Goal: Transaction & Acquisition: Purchase product/service

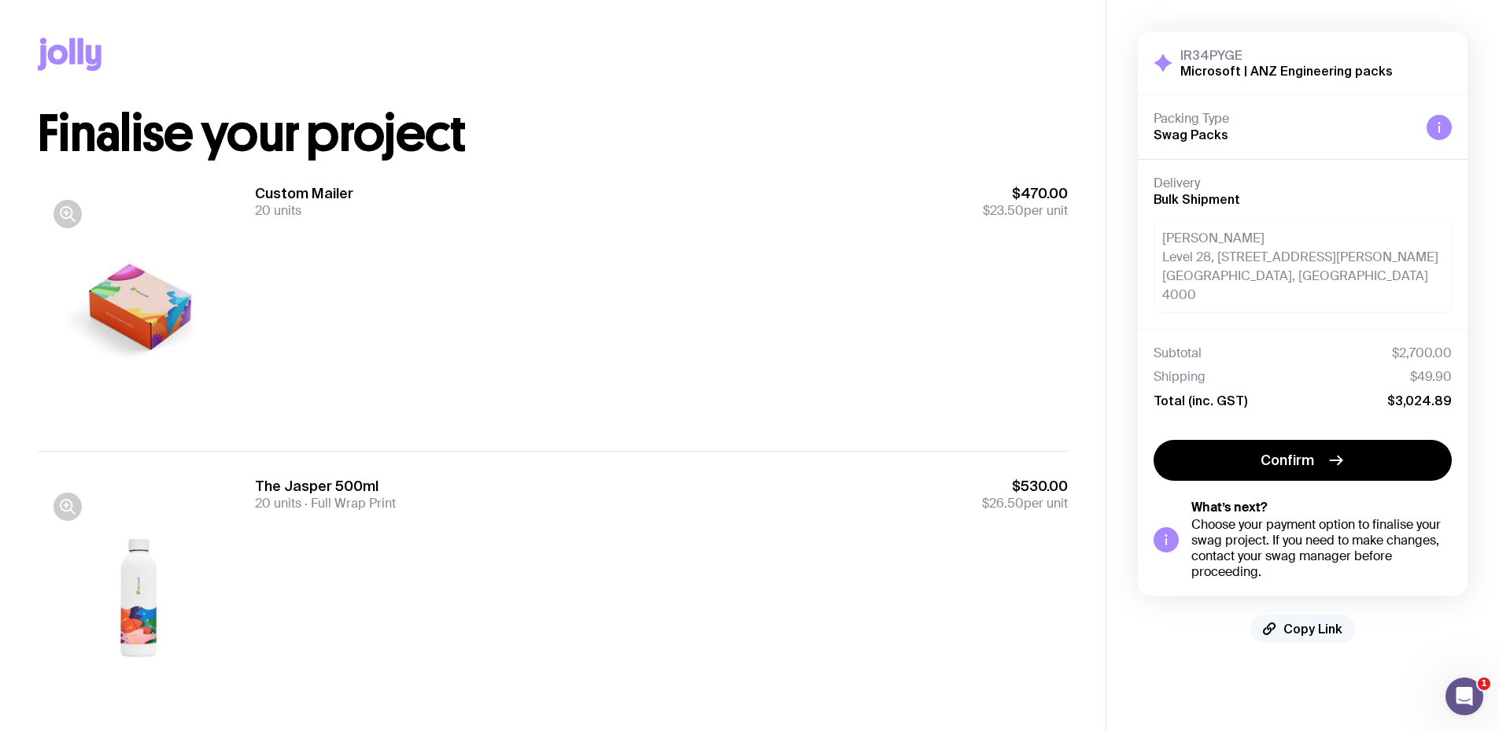
click at [1317, 621] on span "Copy Link" at bounding box center [1312, 629] width 59 height 16
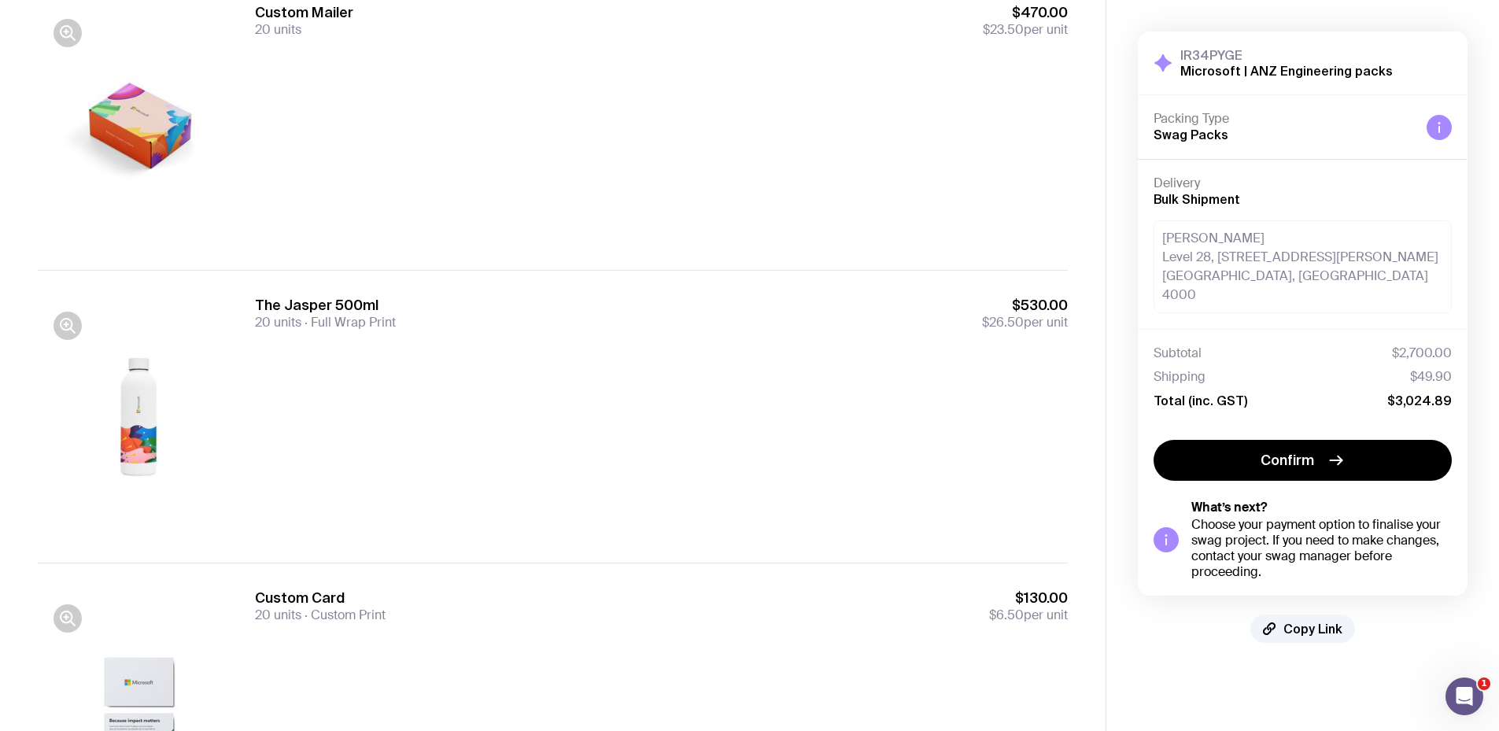
scroll to position [171, 0]
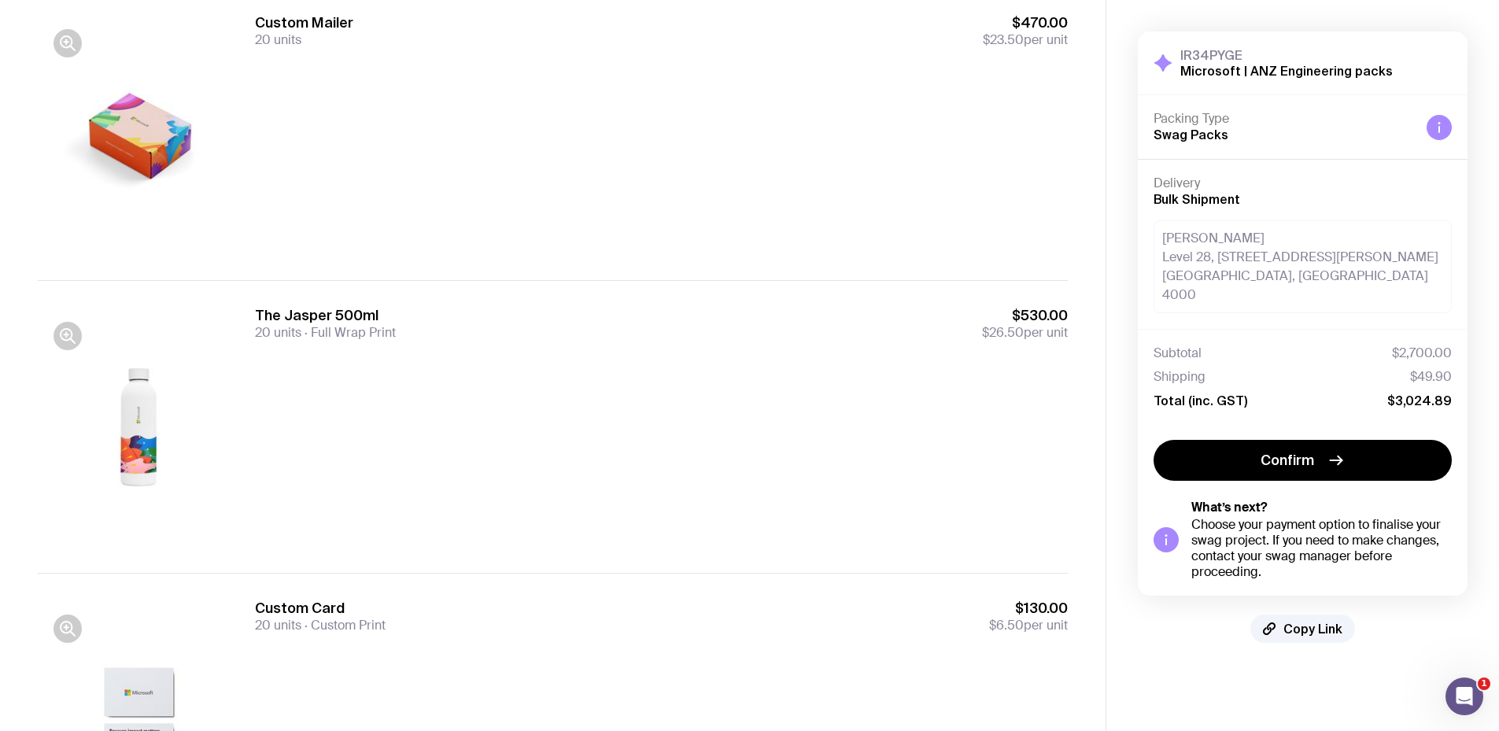
click at [865, 677] on div "Custom Card 20 units Custom Print $130.00 $6.50 per unit" at bounding box center [661, 720] width 813 height 242
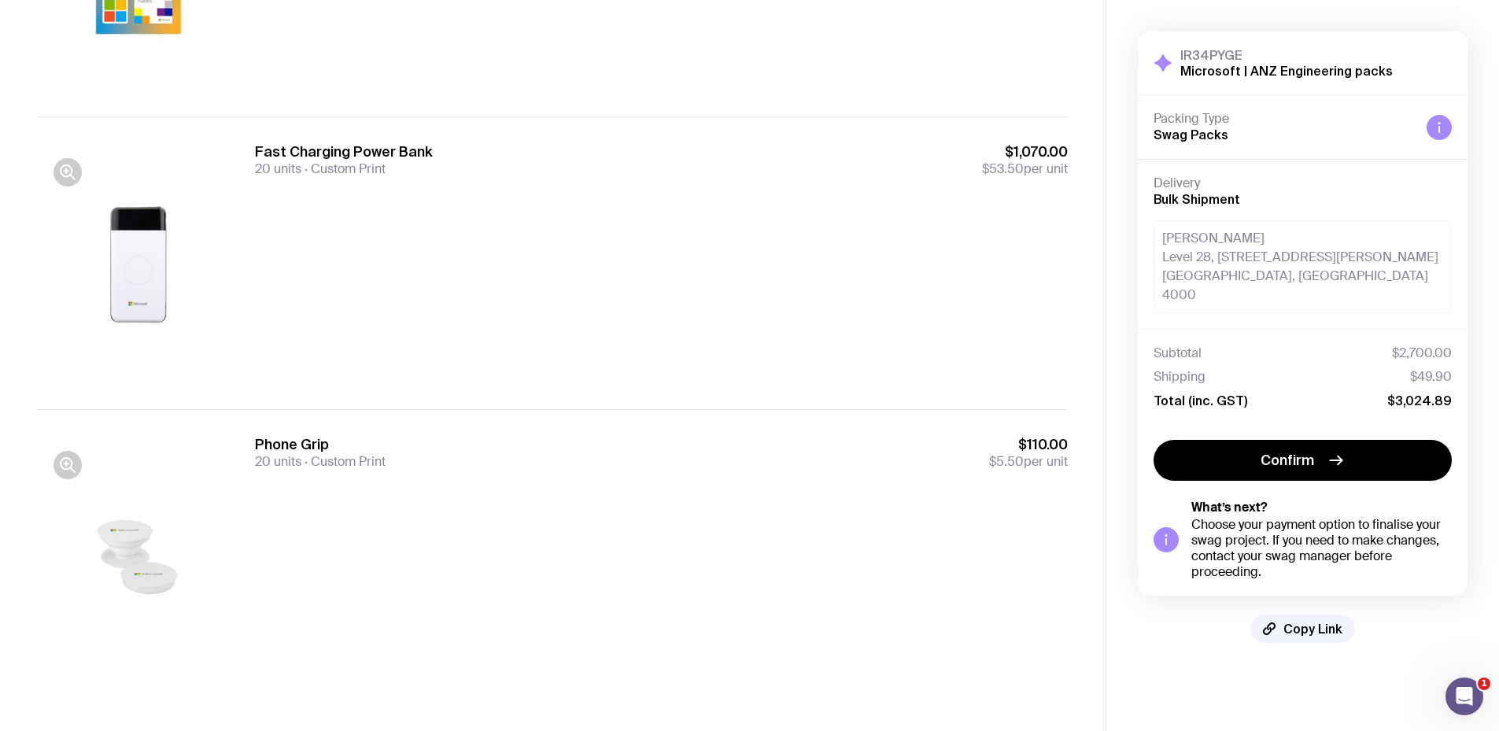
scroll to position [1509, 0]
click at [1256, 269] on div "Vanessa Duke Level 28, 400 George St, Brisbane City, QLD 4000" at bounding box center [1303, 266] width 298 height 93
click at [1252, 256] on div "Vanessa Duke Level 28, 400 George St, Brisbane City, QLD 4000" at bounding box center [1303, 266] width 298 height 93
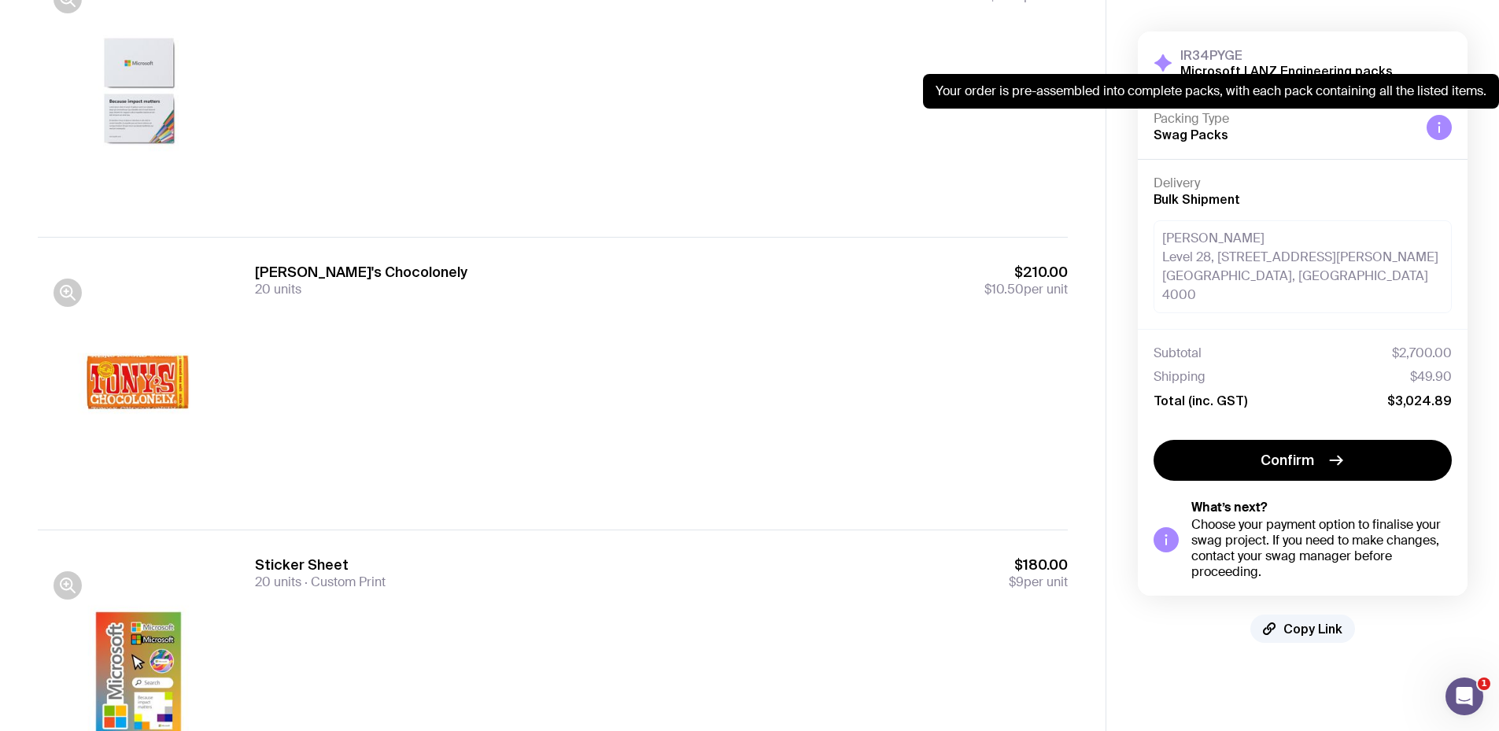
click at [1442, 127] on icon at bounding box center [1439, 127] width 13 height 13
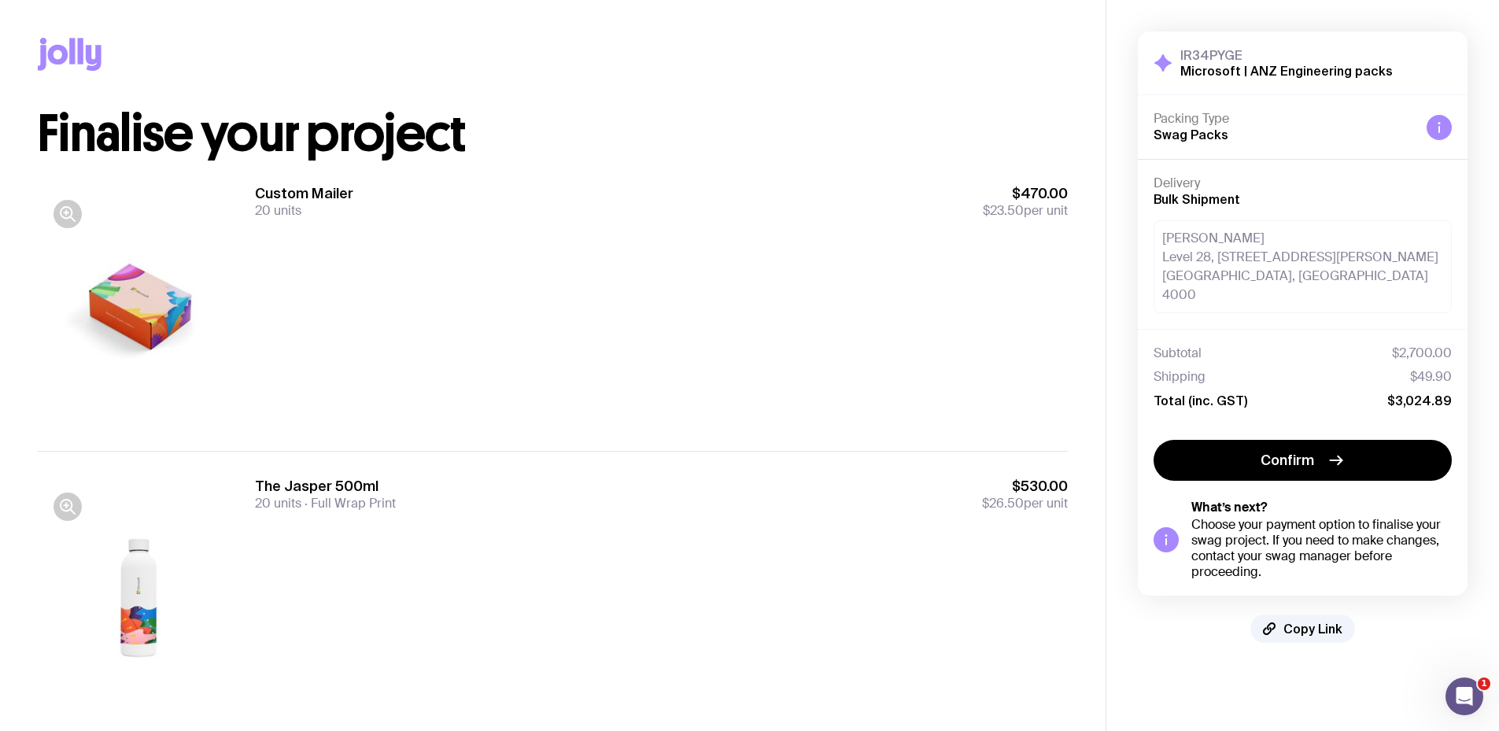
click at [89, 59] on icon at bounding box center [94, 58] width 16 height 26
click at [1303, 621] on span "Copy Link" at bounding box center [1312, 629] width 59 height 16
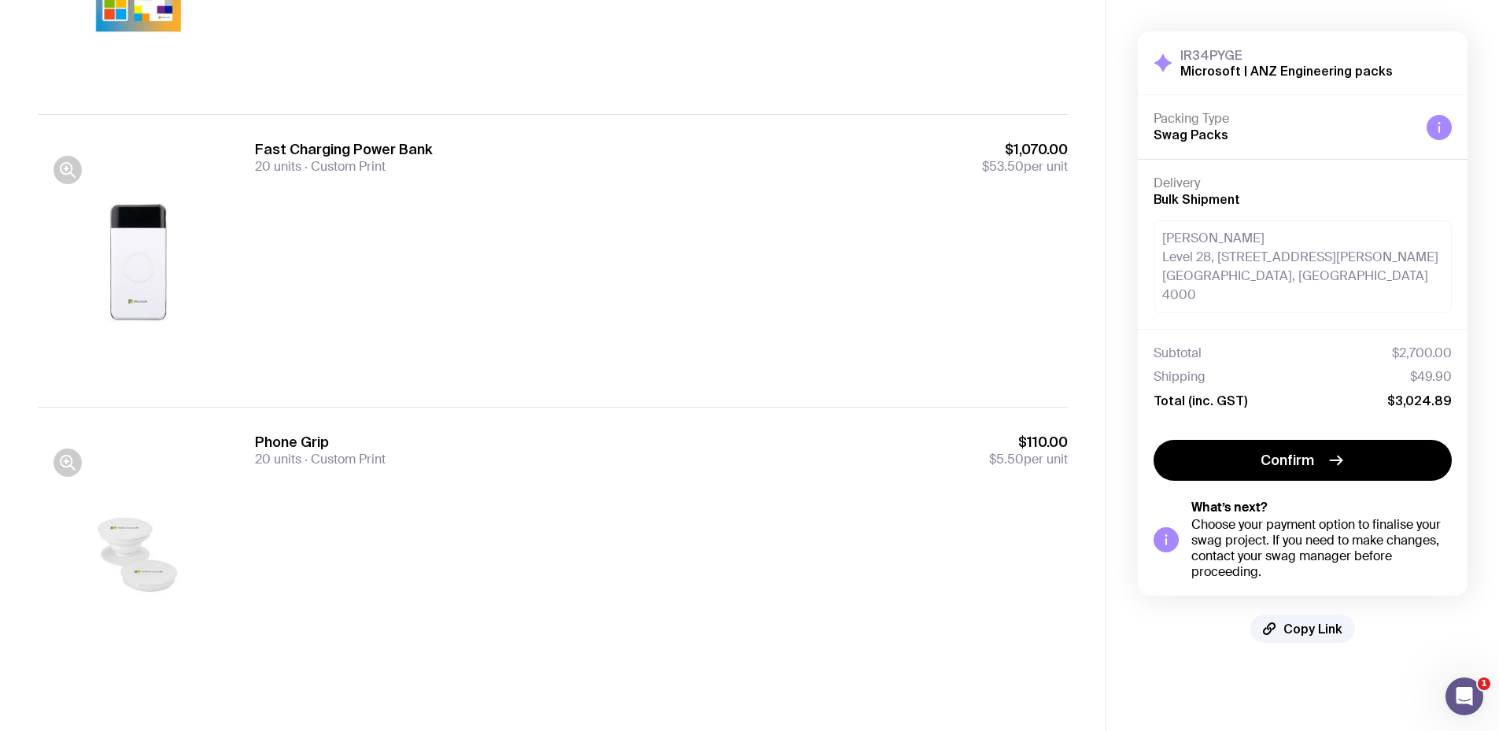
scroll to position [1507, 0]
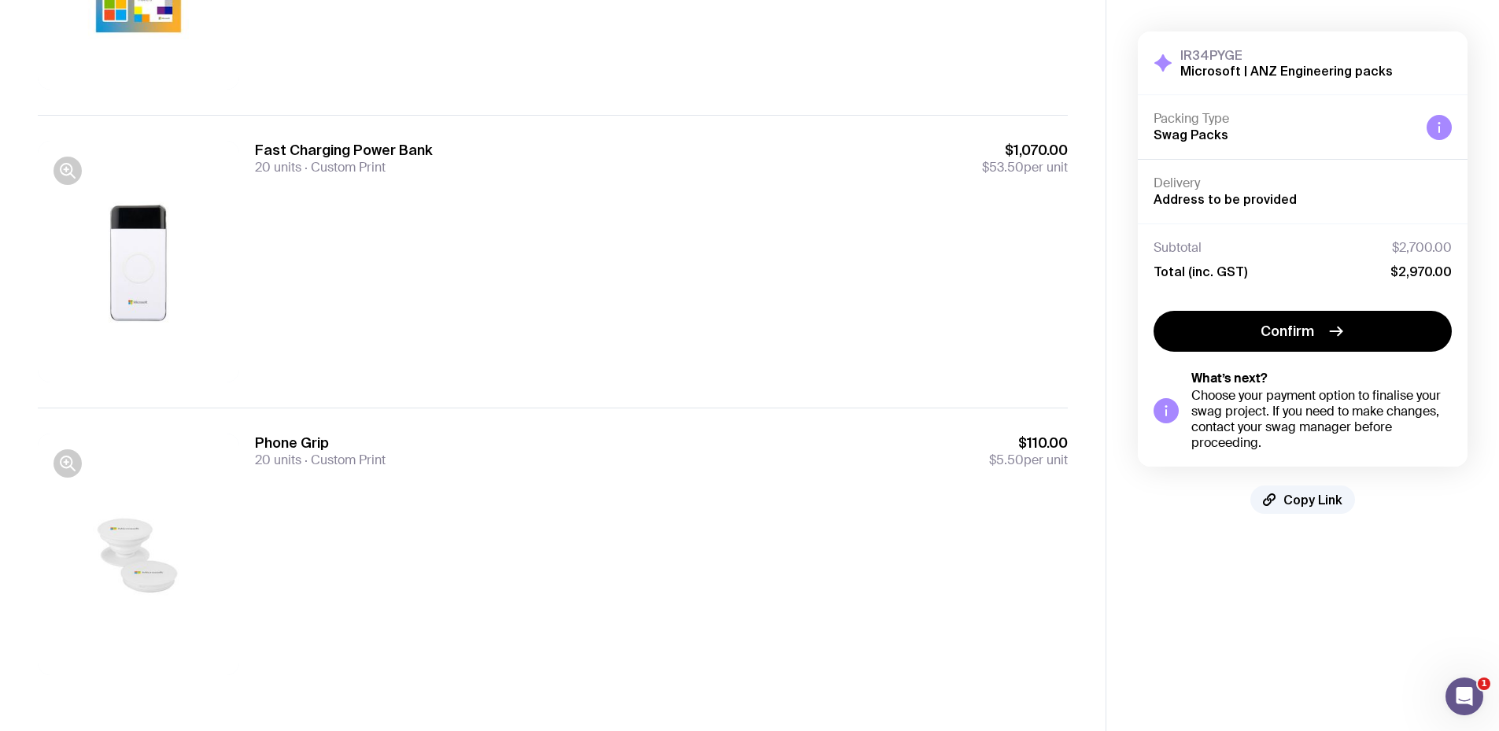
scroll to position [1509, 0]
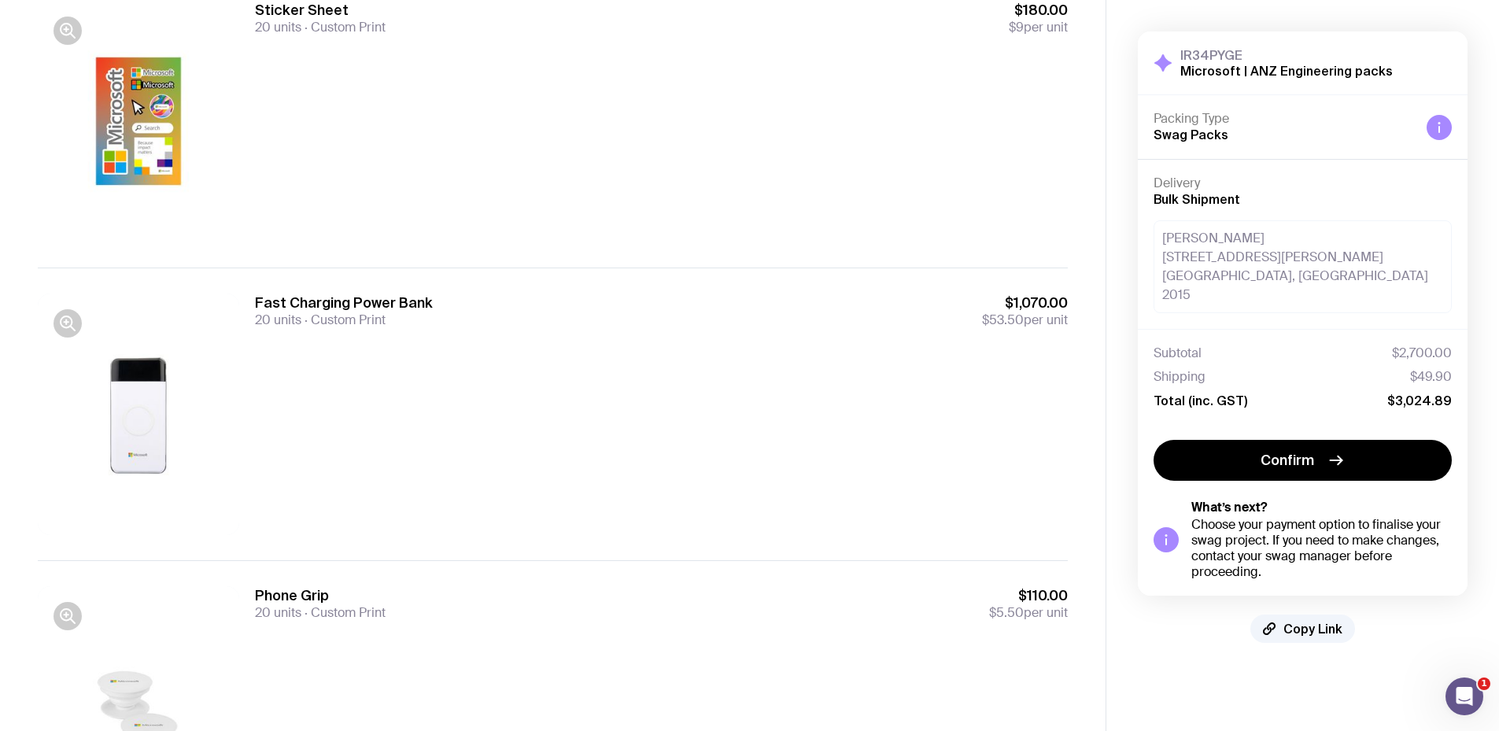
scroll to position [1509, 0]
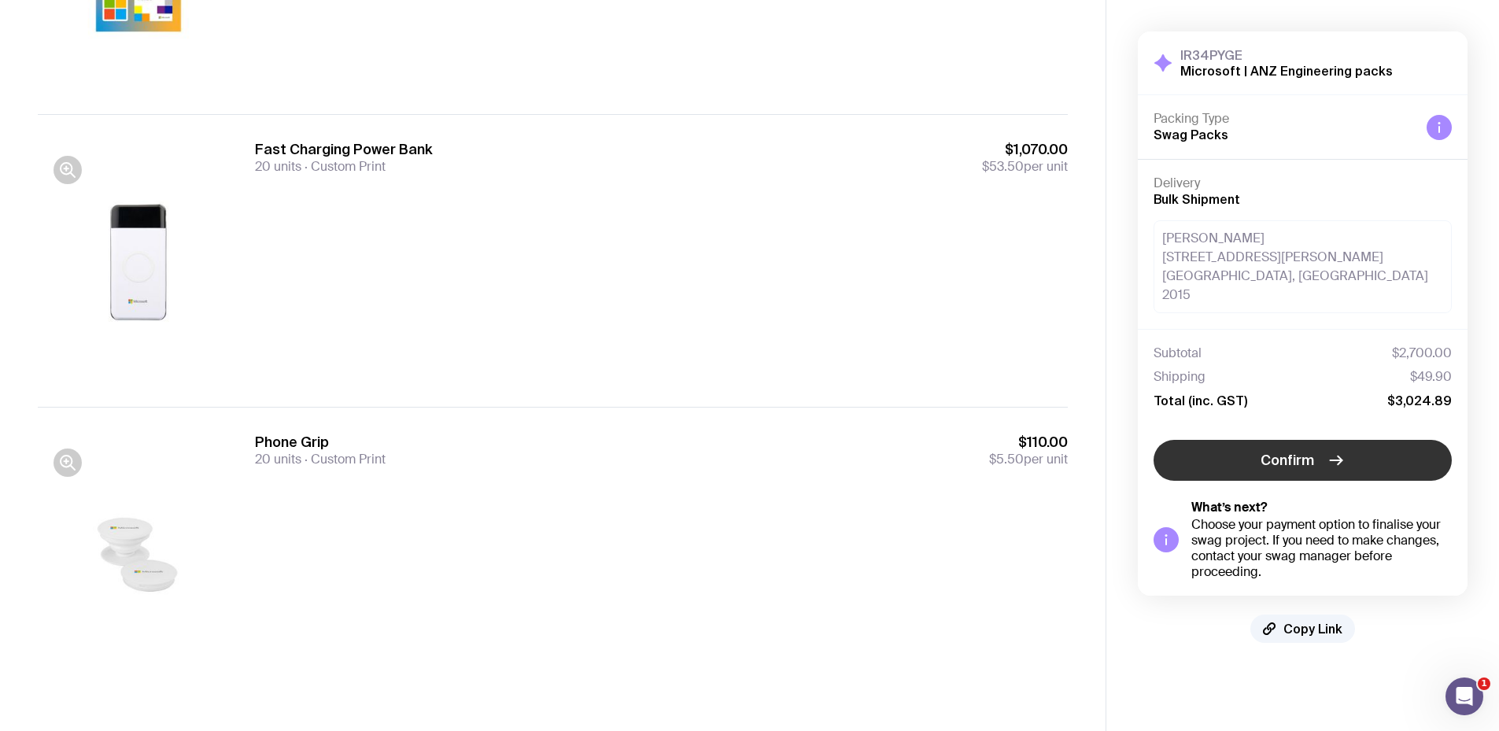
click at [1257, 440] on button "Confirm" at bounding box center [1303, 460] width 298 height 41
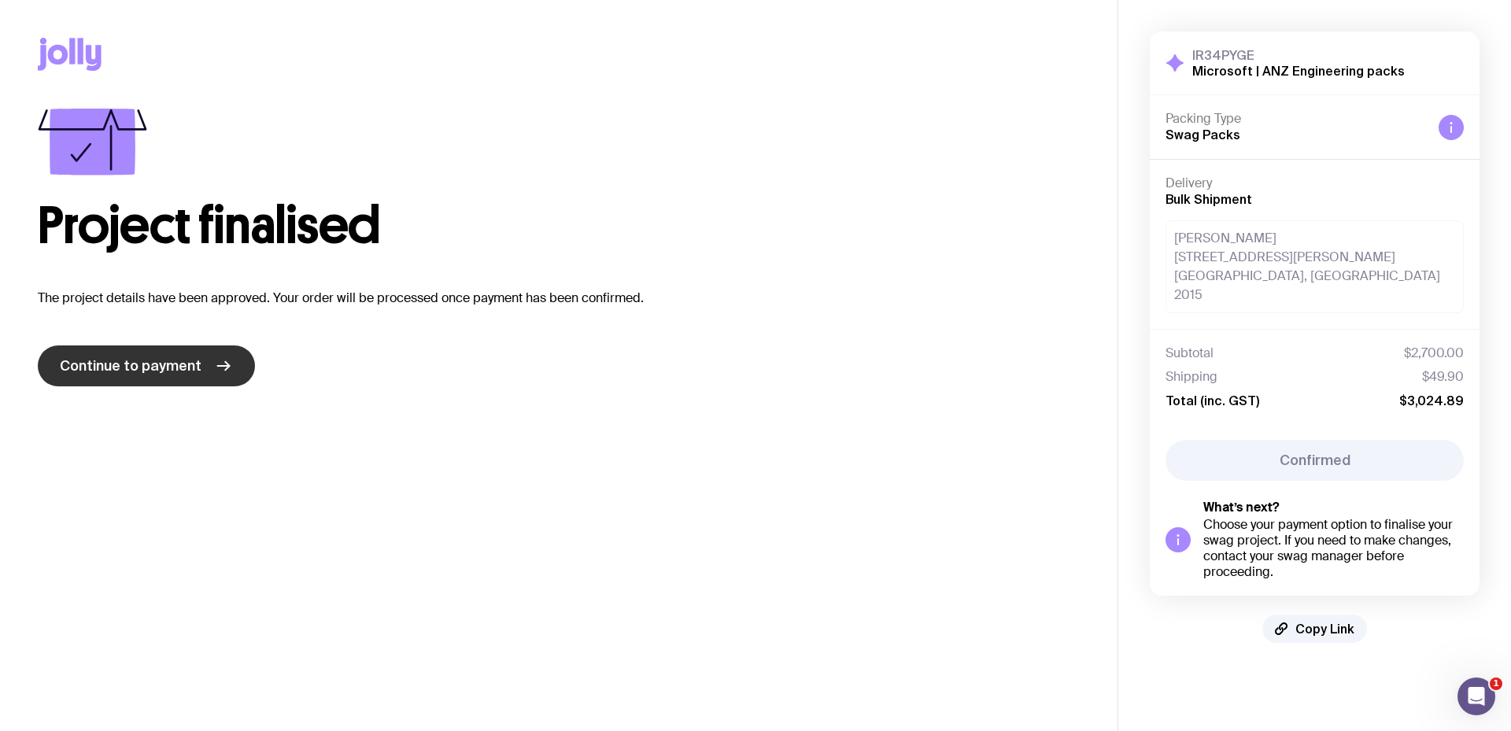
click at [190, 371] on span "Continue to payment" at bounding box center [131, 365] width 142 height 19
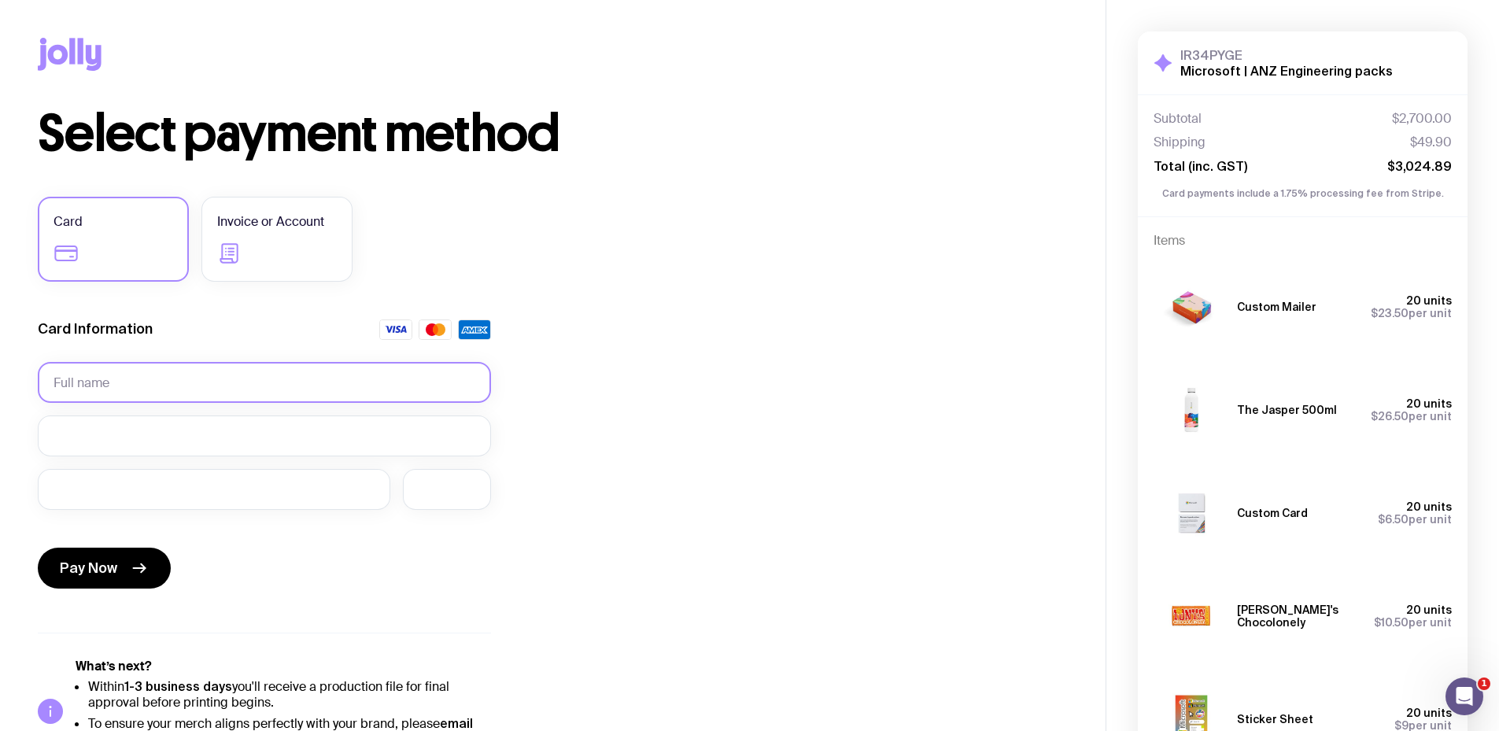
click at [150, 381] on input "text" at bounding box center [264, 382] width 453 height 41
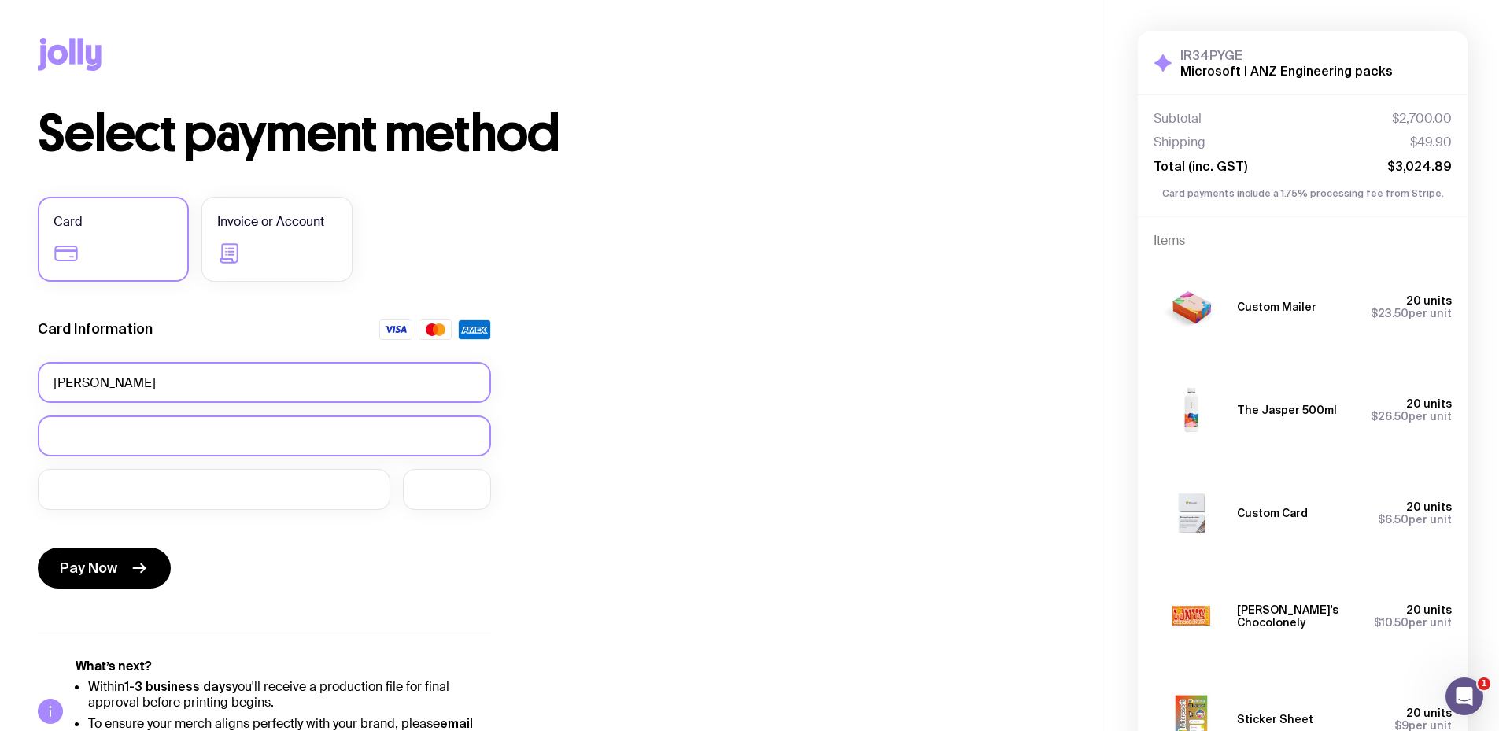
type input "[PERSON_NAME]"
click at [401, 426] on div at bounding box center [264, 436] width 453 height 41
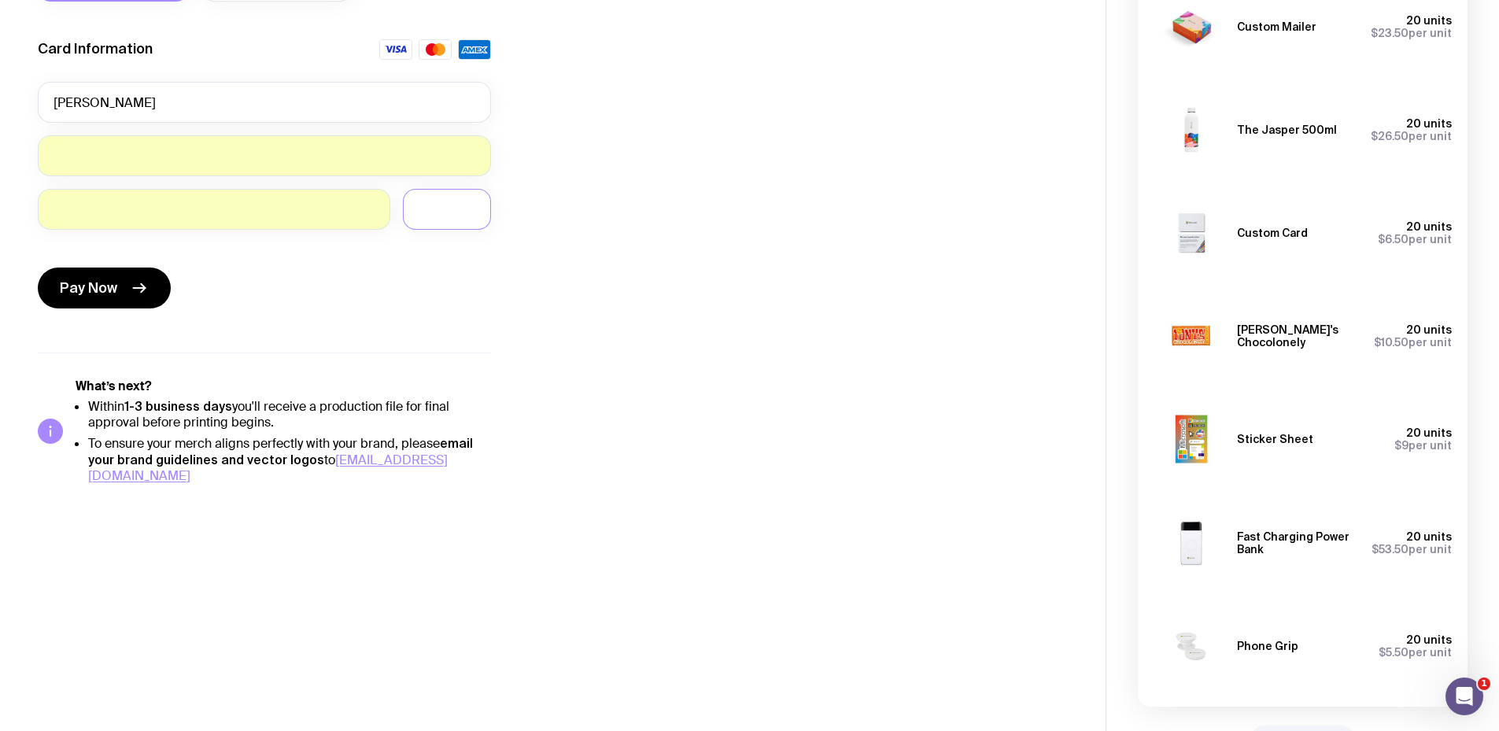
scroll to position [315, 0]
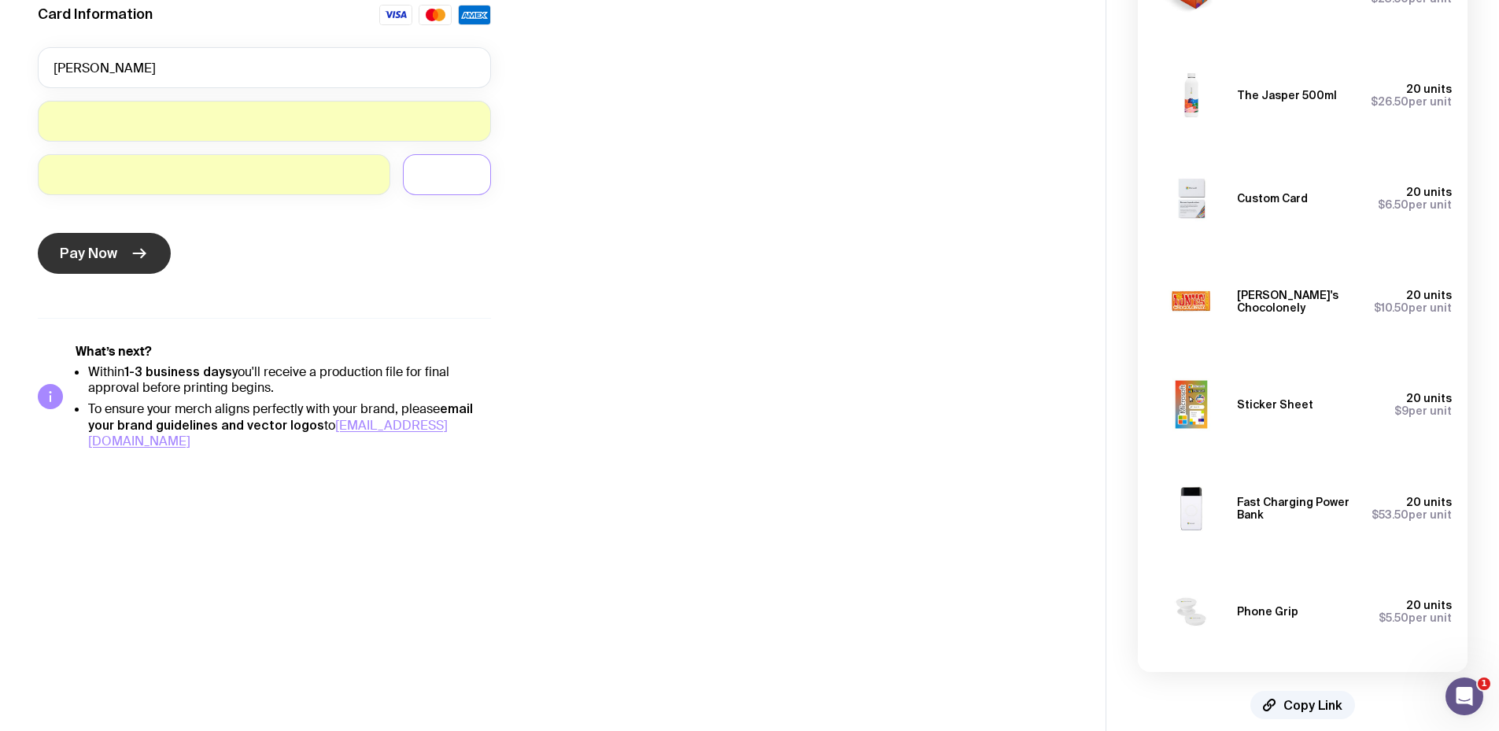
click at [83, 249] on span "Pay Now" at bounding box center [88, 253] width 57 height 19
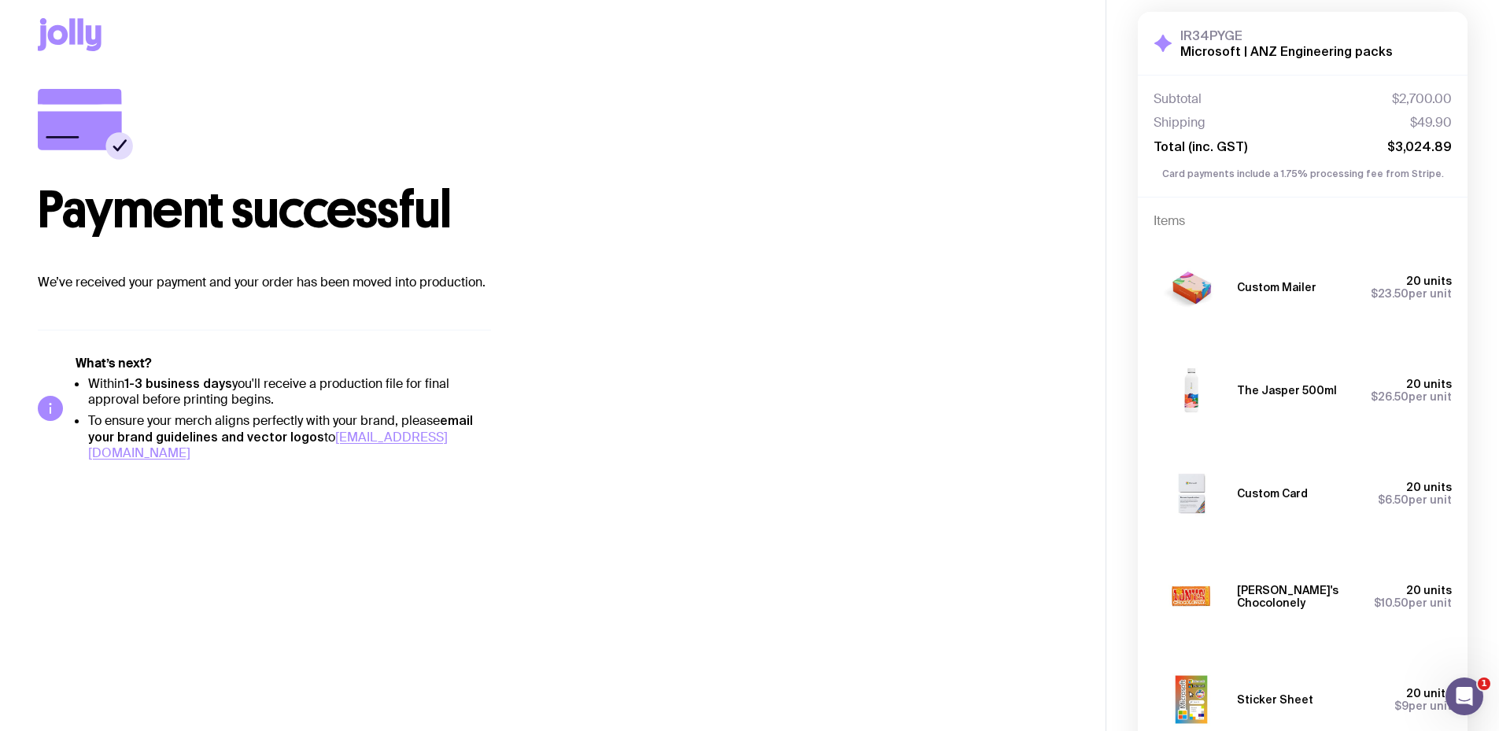
scroll to position [334, 0]
